Goal: Information Seeking & Learning: Learn about a topic

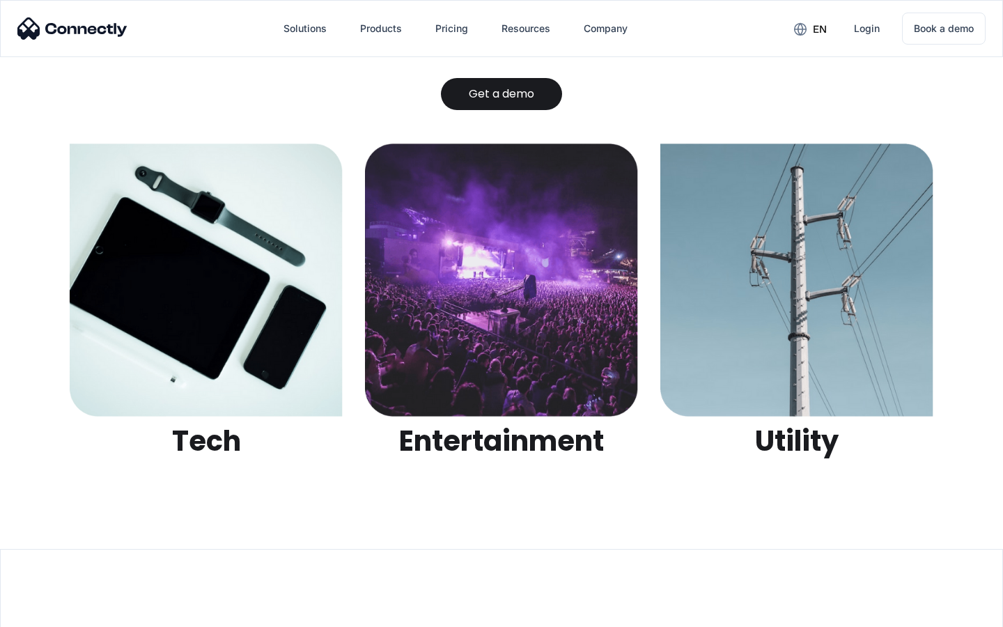
scroll to position [4394, 0]
